Goal: Information Seeking & Learning: Find specific fact

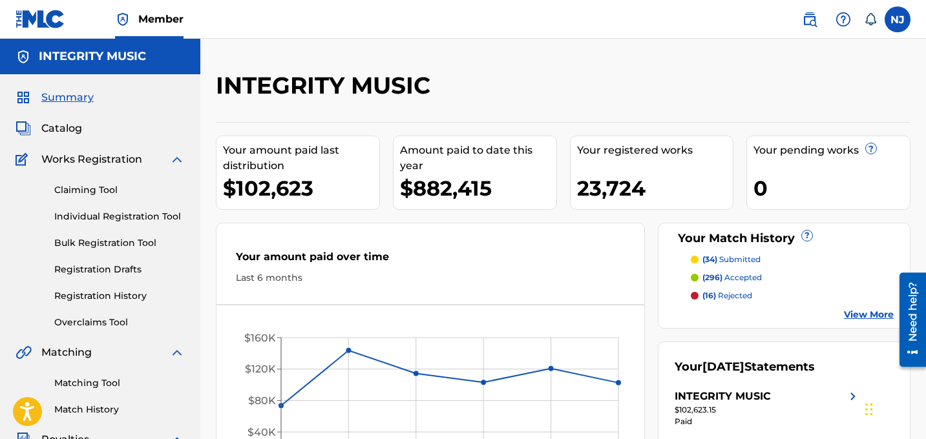
click at [70, 56] on h5 "INTEGRITY MUSIC" at bounding box center [92, 56] width 107 height 15
click at [809, 22] on img at bounding box center [810, 20] width 16 height 16
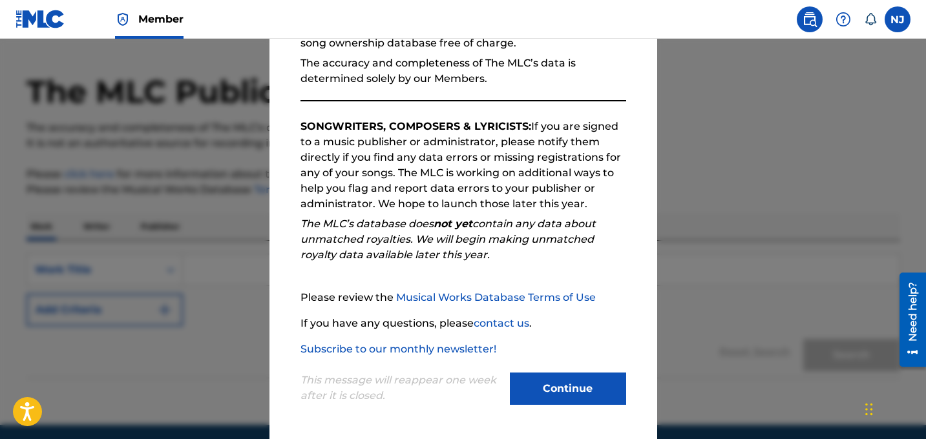
scroll to position [39, 0]
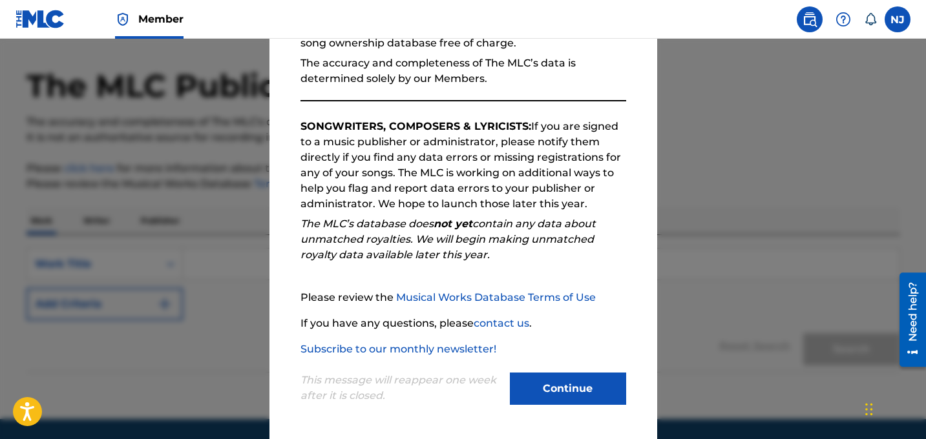
click at [541, 393] on button "Continue" at bounding box center [568, 389] width 116 height 32
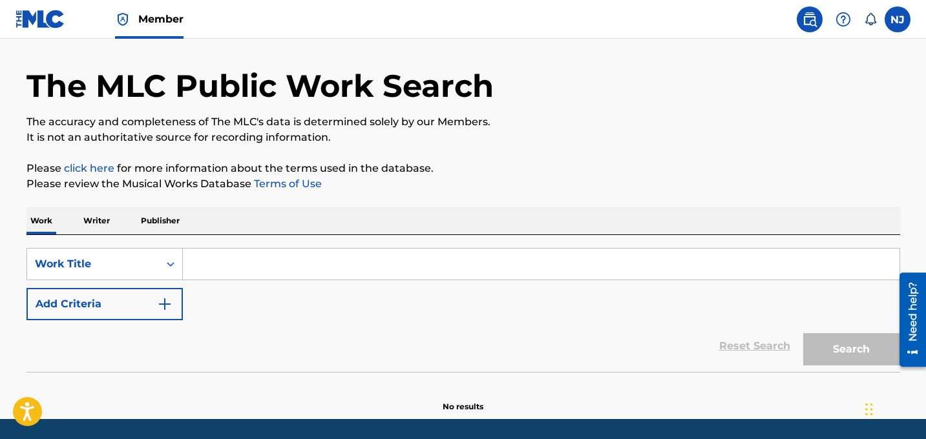
click at [147, 225] on p "Publisher" at bounding box center [160, 220] width 47 height 27
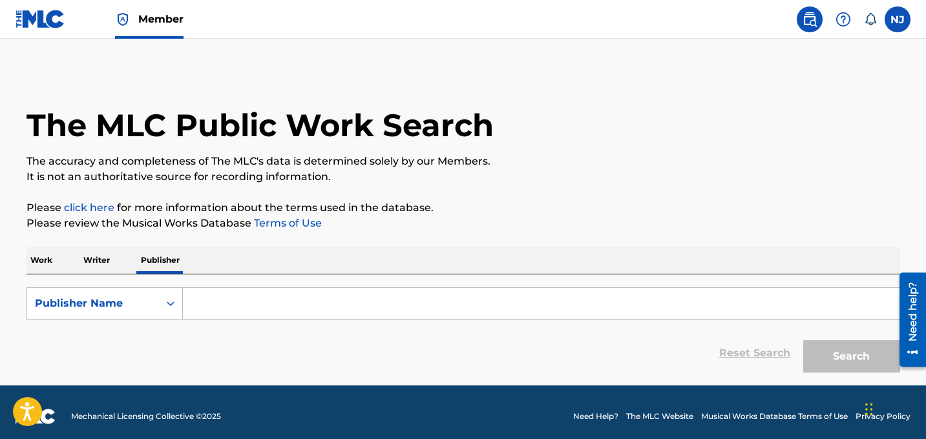
click at [246, 302] on input "Search Form" at bounding box center [541, 303] width 716 height 31
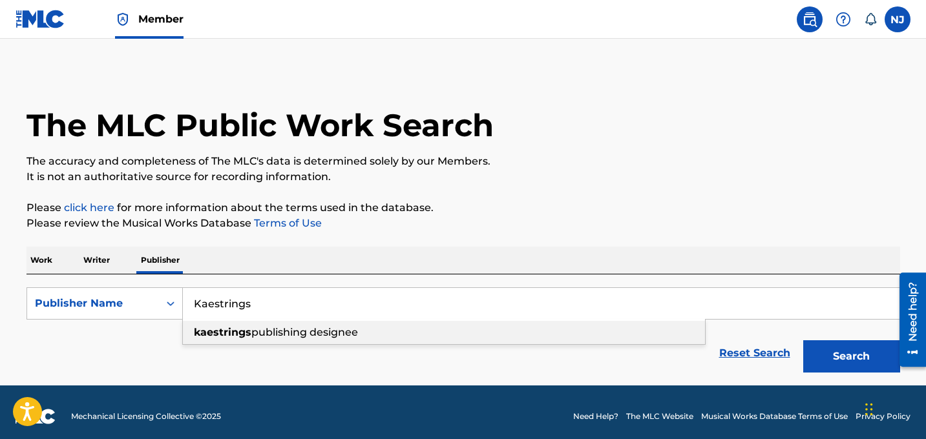
click at [266, 335] on span "publishing designee" at bounding box center [304, 332] width 107 height 12
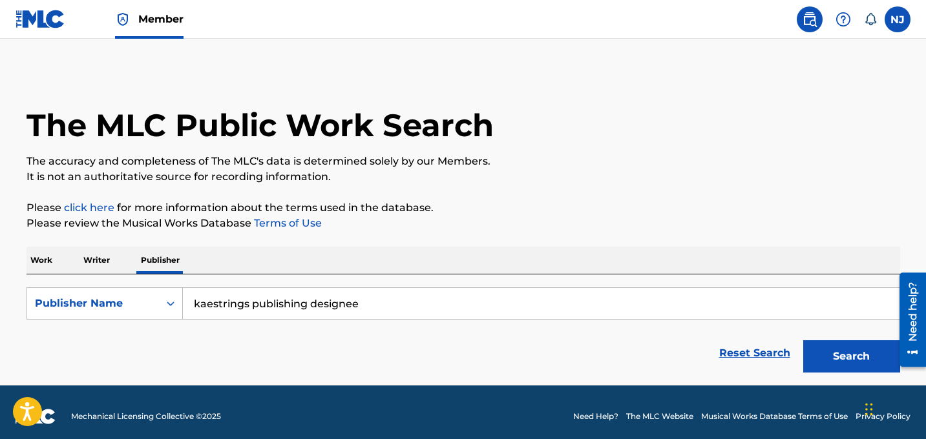
drag, startPoint x: 388, startPoint y: 302, endPoint x: 259, endPoint y: 304, distance: 128.6
click at [259, 304] on input "kaestrings publishing designee" at bounding box center [541, 303] width 716 height 31
type input "kaestrings"
click at [803, 340] on button "Search" at bounding box center [851, 356] width 97 height 32
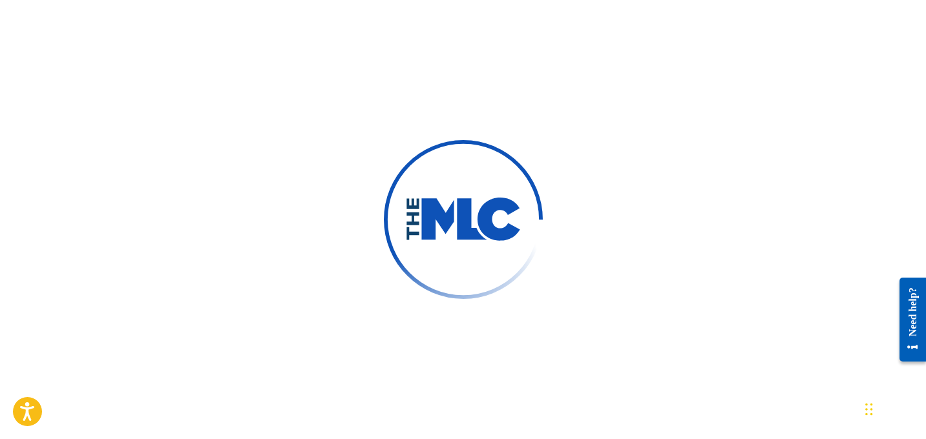
click at [171, 142] on div at bounding box center [463, 219] width 926 height 439
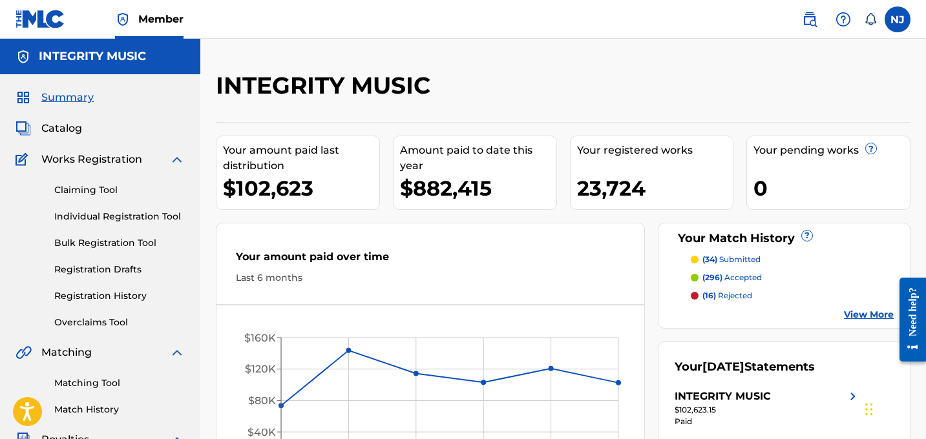
click at [808, 20] on img at bounding box center [810, 20] width 16 height 16
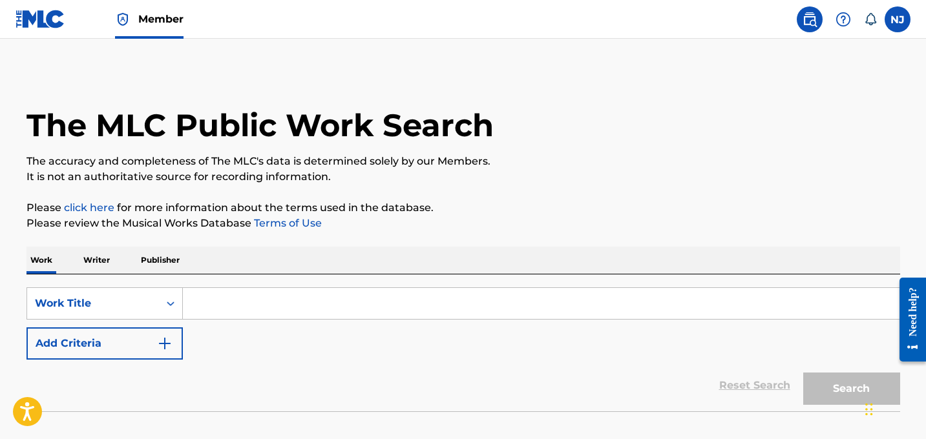
click at [229, 298] on input "Search Form" at bounding box center [541, 303] width 716 height 31
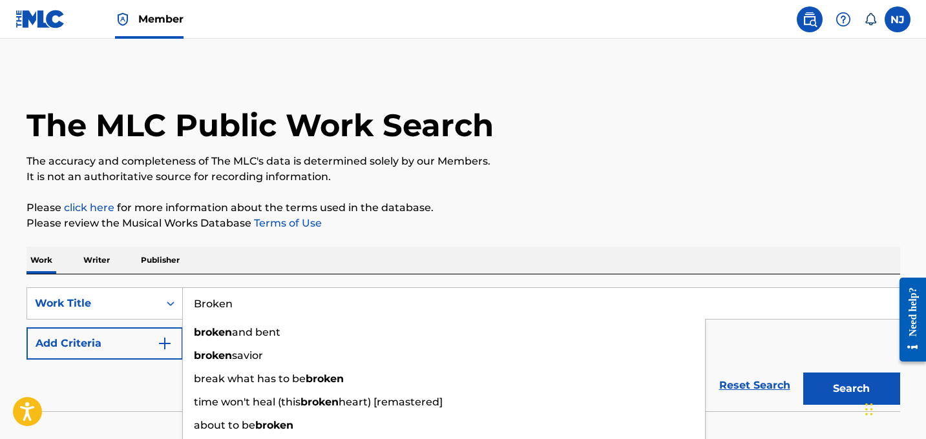
click at [214, 308] on input "Broken" at bounding box center [541, 303] width 716 height 31
type input "Broken"
click at [131, 347] on button "Add Criteria" at bounding box center [104, 344] width 156 height 32
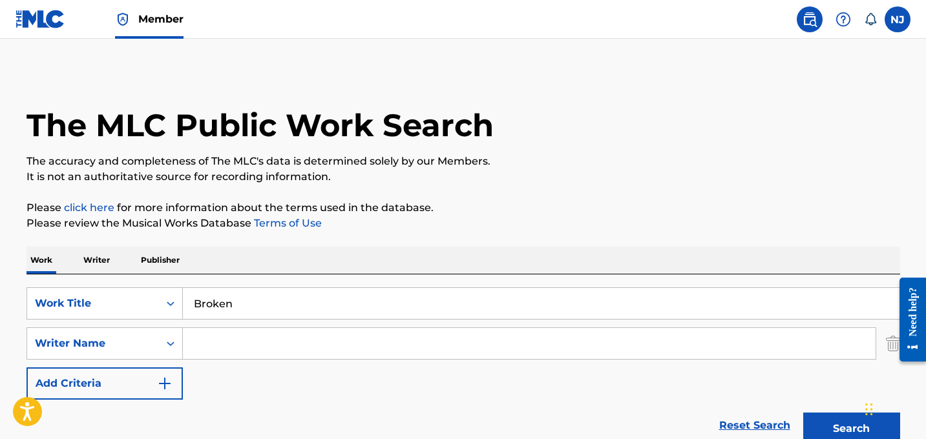
click at [213, 341] on input "Search Form" at bounding box center [529, 343] width 693 height 31
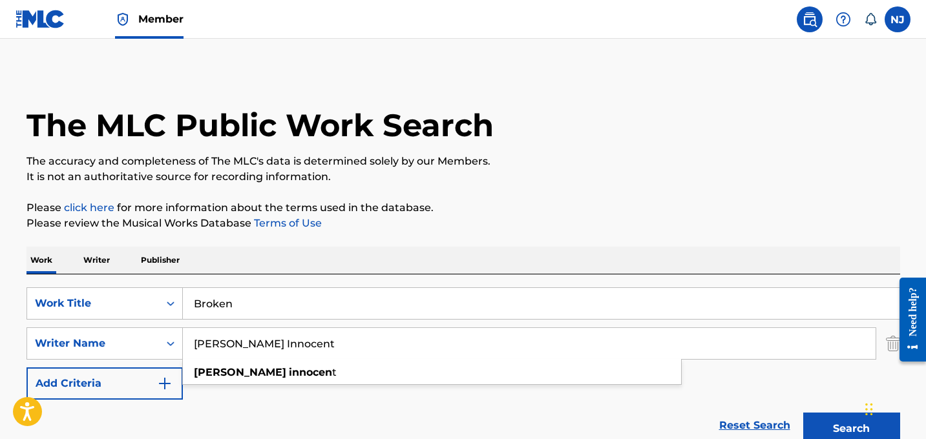
type input "Kingsley Innocent"
click at [803, 413] on button "Search" at bounding box center [851, 429] width 97 height 32
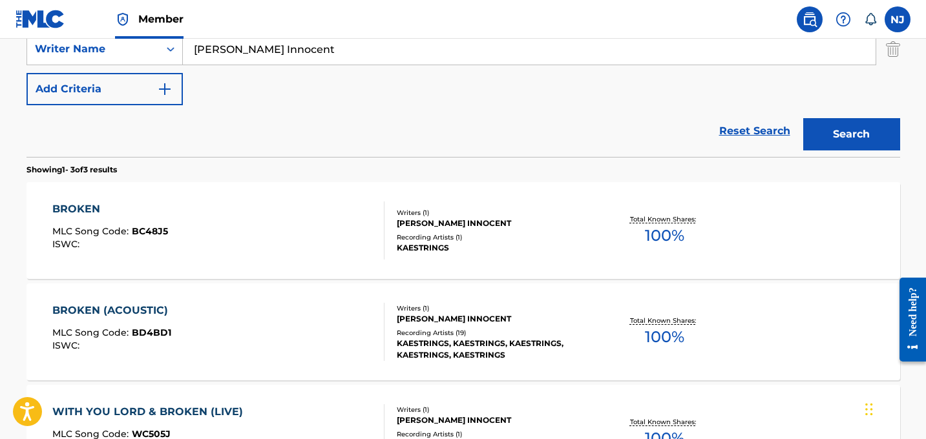
scroll to position [304, 0]
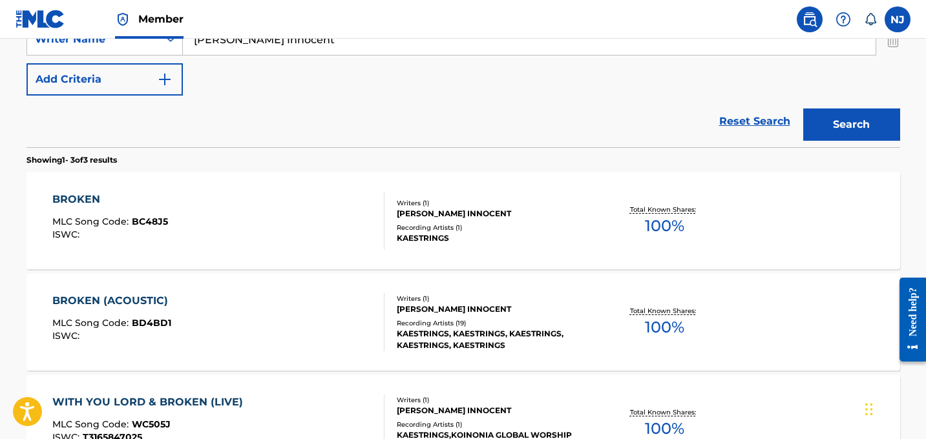
click at [96, 203] on div "BROKEN" at bounding box center [110, 200] width 116 height 16
